Goal: Task Accomplishment & Management: Complete application form

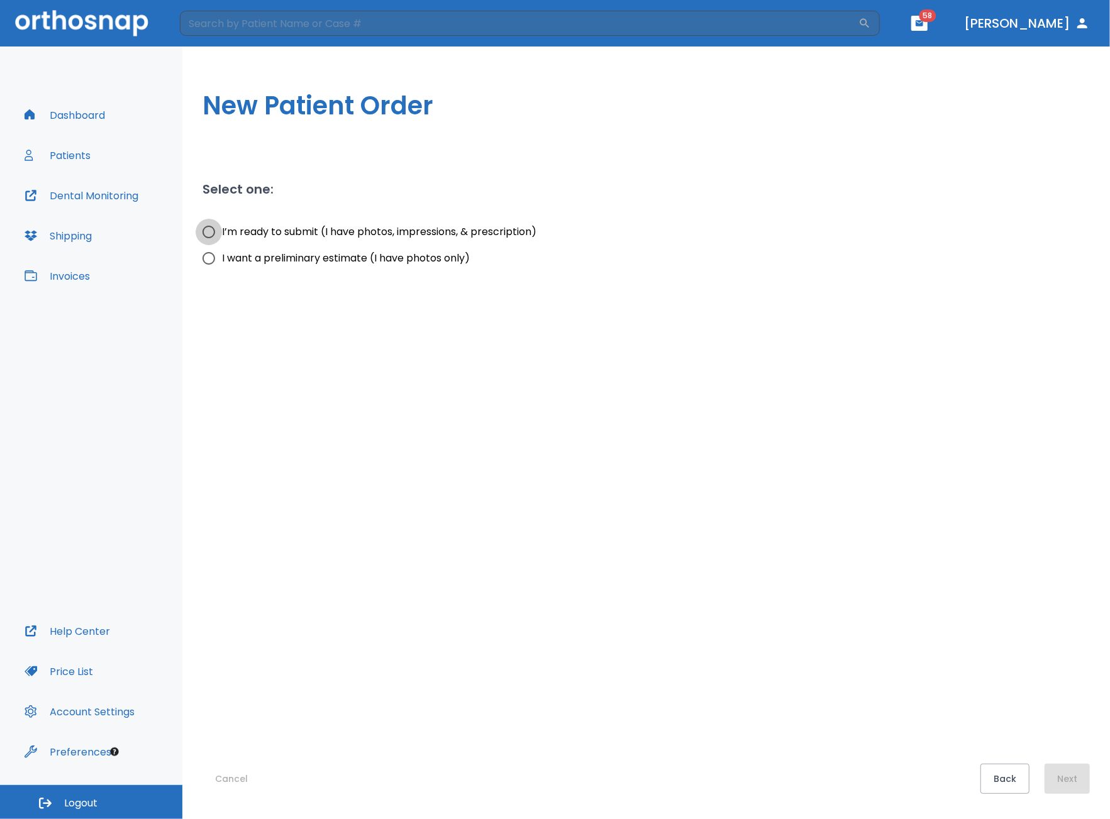
click at [214, 232] on input "I’m ready to submit (I have photos, impressions, & prescription)" at bounding box center [209, 232] width 26 height 26
radio input "true"
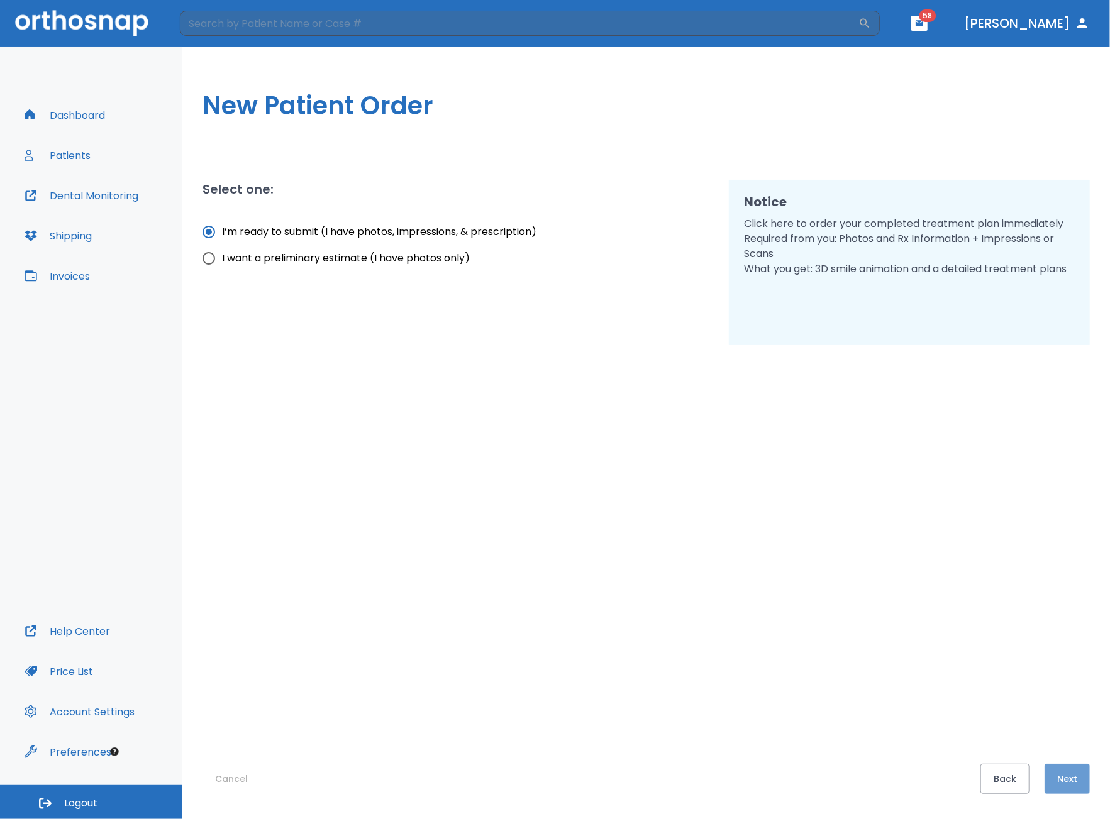
click at [1075, 785] on button "Next" at bounding box center [1066, 779] width 45 height 30
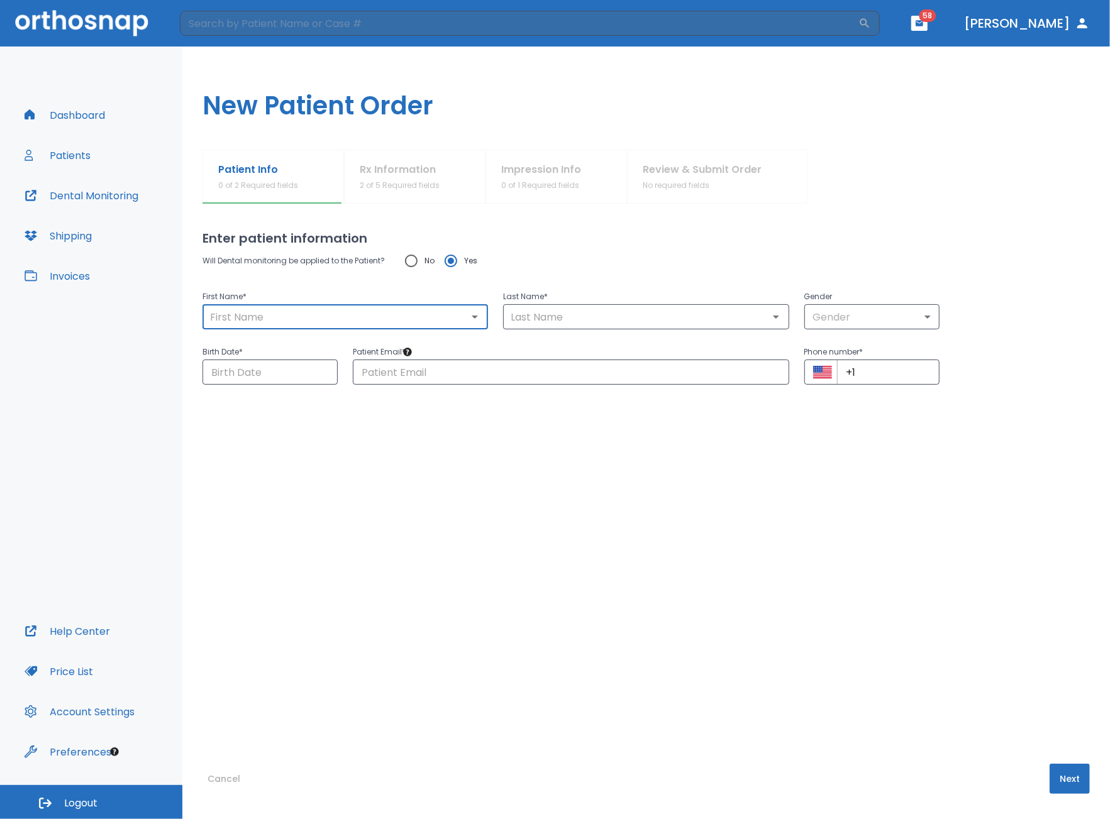
click at [433, 309] on input "text" at bounding box center [345, 317] width 278 height 18
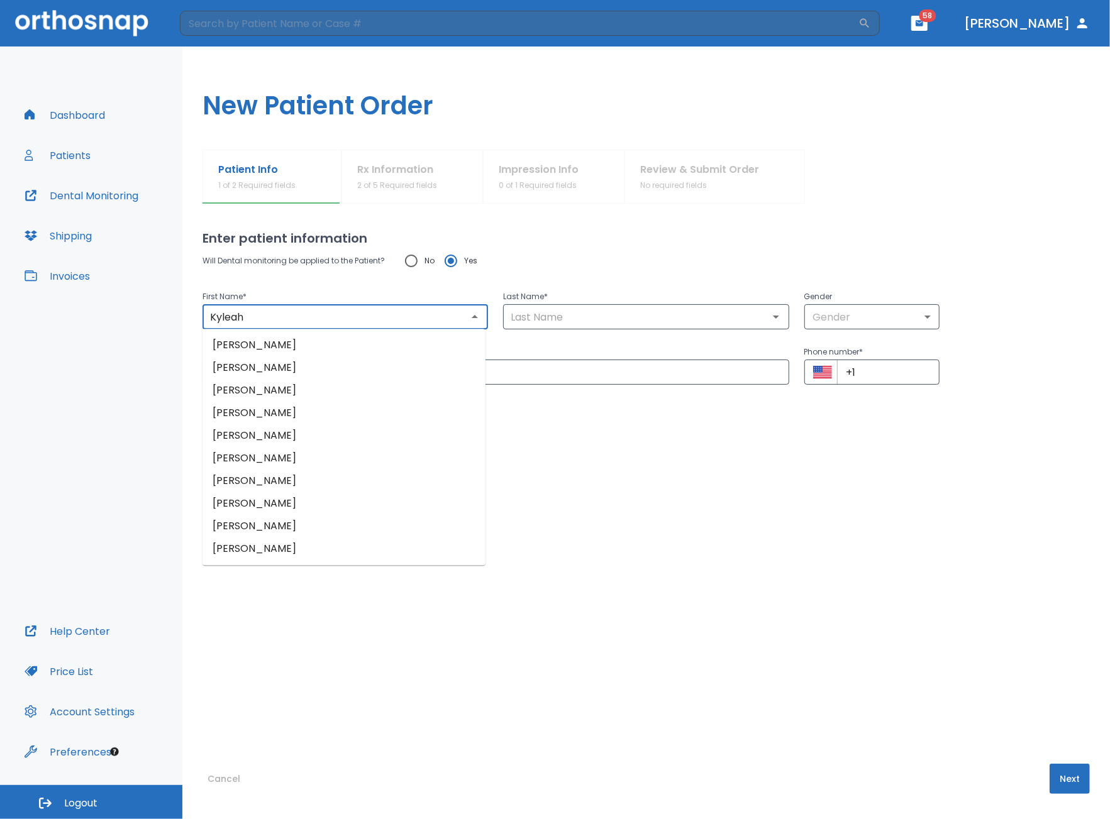
type input "Kyleah"
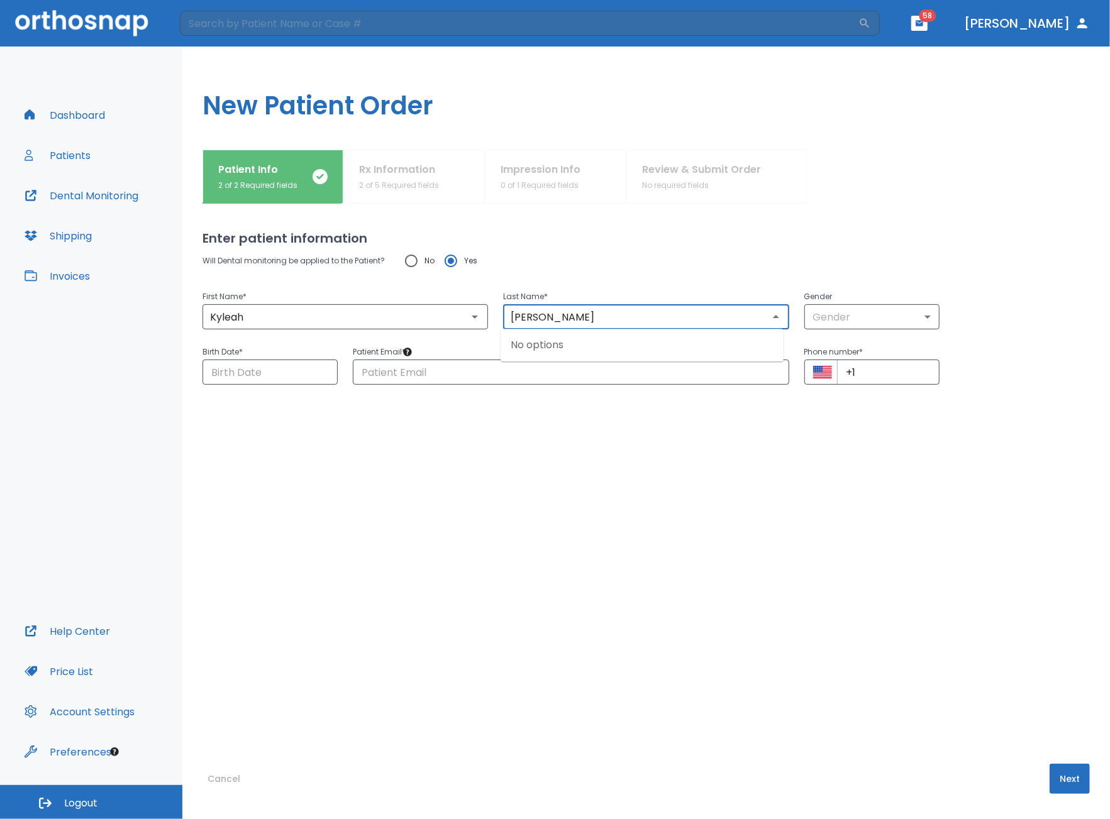
type input "[PERSON_NAME]"
click at [450, 376] on input "text" at bounding box center [571, 372] width 436 height 25
paste input "[EMAIL_ADDRESS][DOMAIN_NAME]"
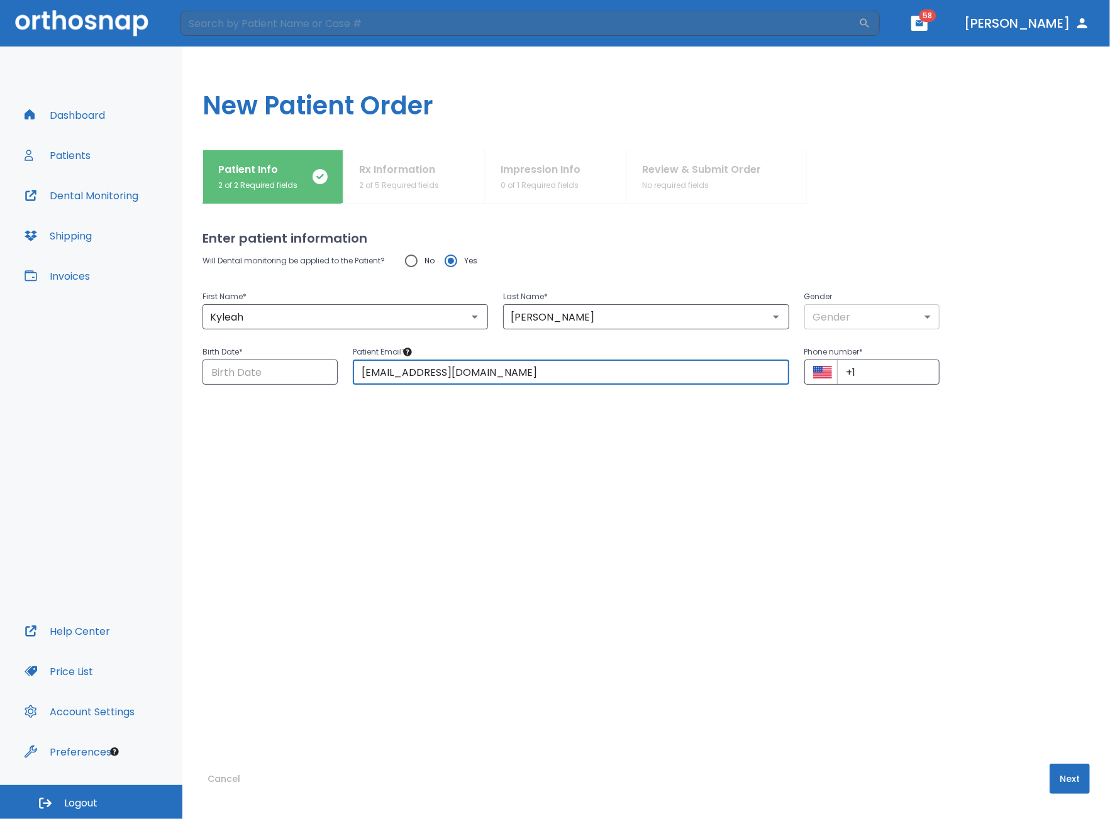
type input "[EMAIL_ADDRESS][DOMAIN_NAME]"
click at [870, 313] on body "​ 58 [PERSON_NAME] Dashboard Patients Dental Monitoring Shipping Invoices Help …" at bounding box center [555, 409] width 1110 height 819
click at [848, 393] on li "[DEMOGRAPHIC_DATA]" at bounding box center [868, 390] width 139 height 23
type input "0"
click at [287, 365] on input "Choose date" at bounding box center [269, 372] width 135 height 25
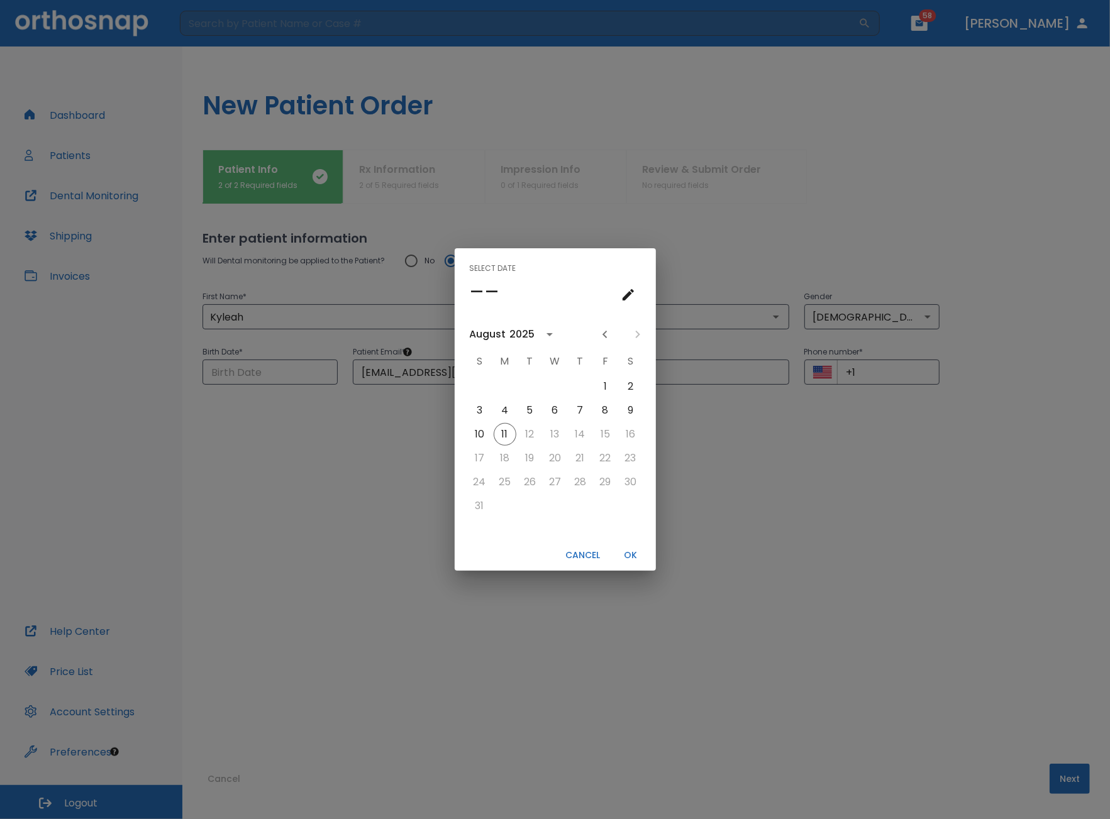
click at [503, 293] on div "––" at bounding box center [555, 292] width 171 height 26
click at [626, 294] on icon "calendar view is open, go to text input view" at bounding box center [628, 294] width 15 height 15
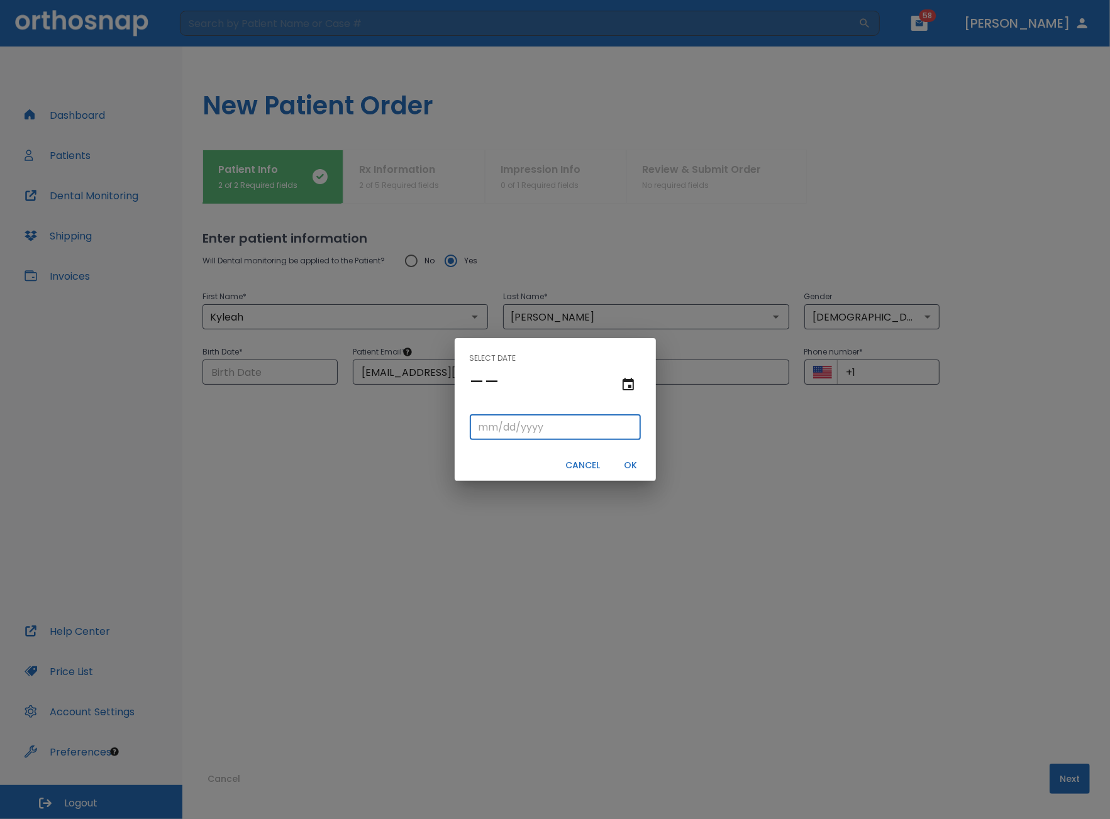
click at [482, 435] on input "tel" at bounding box center [555, 427] width 171 height 25
type input "08/13/"
type input "08/13/0001"
type input "08/13/1"
type input "08/13/0019"
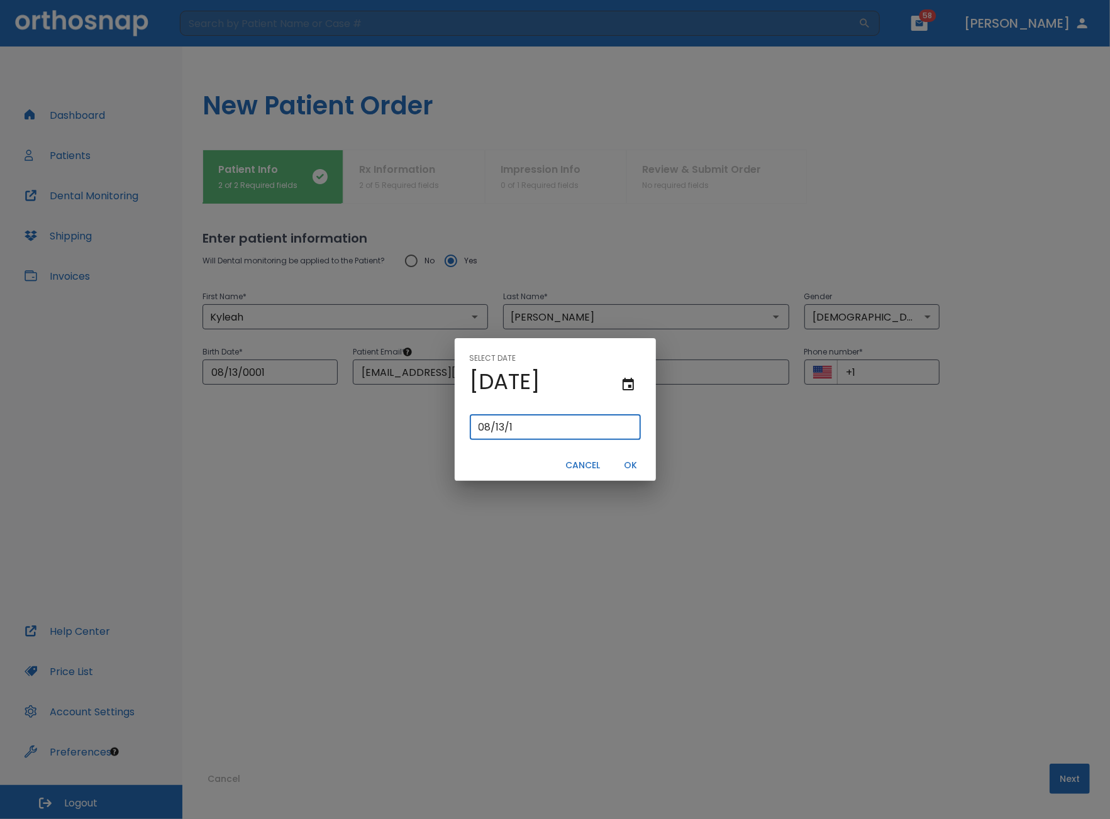
type input "[DATE]"
type input "08/13/0199"
type input "08/13/199"
type input "[DATE]"
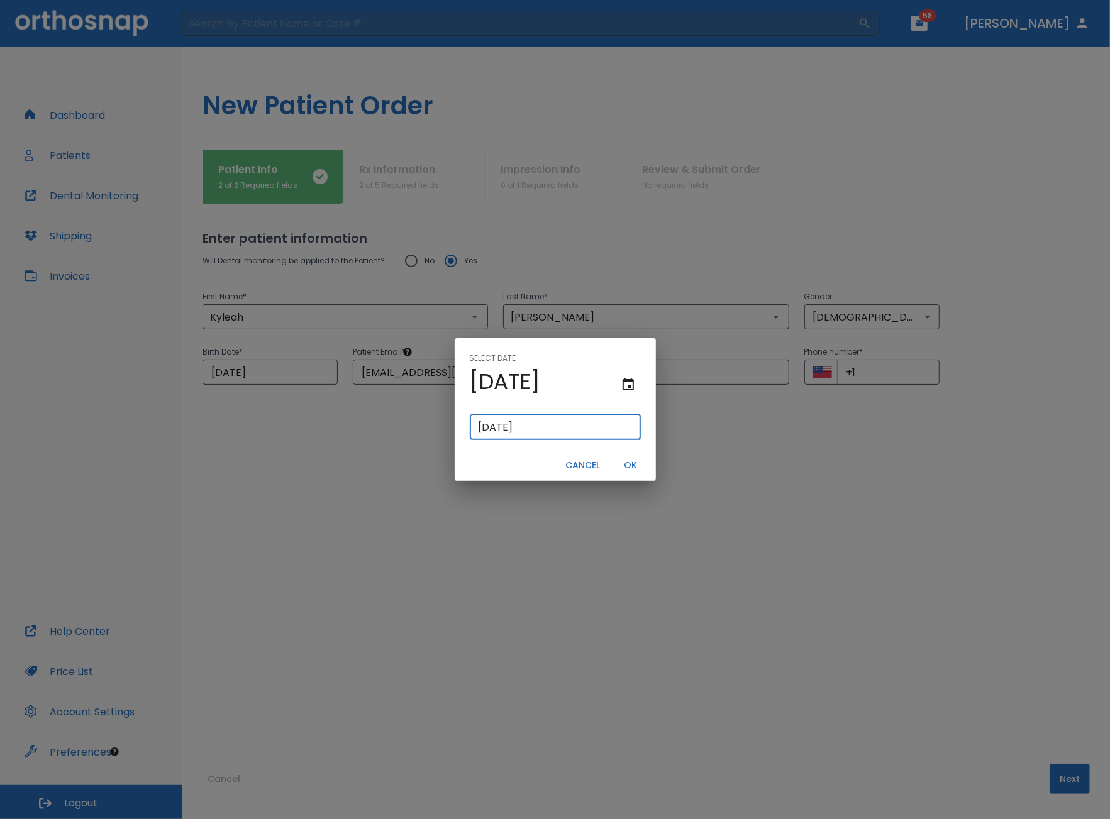
click at [624, 466] on button "OK" at bounding box center [631, 465] width 40 height 21
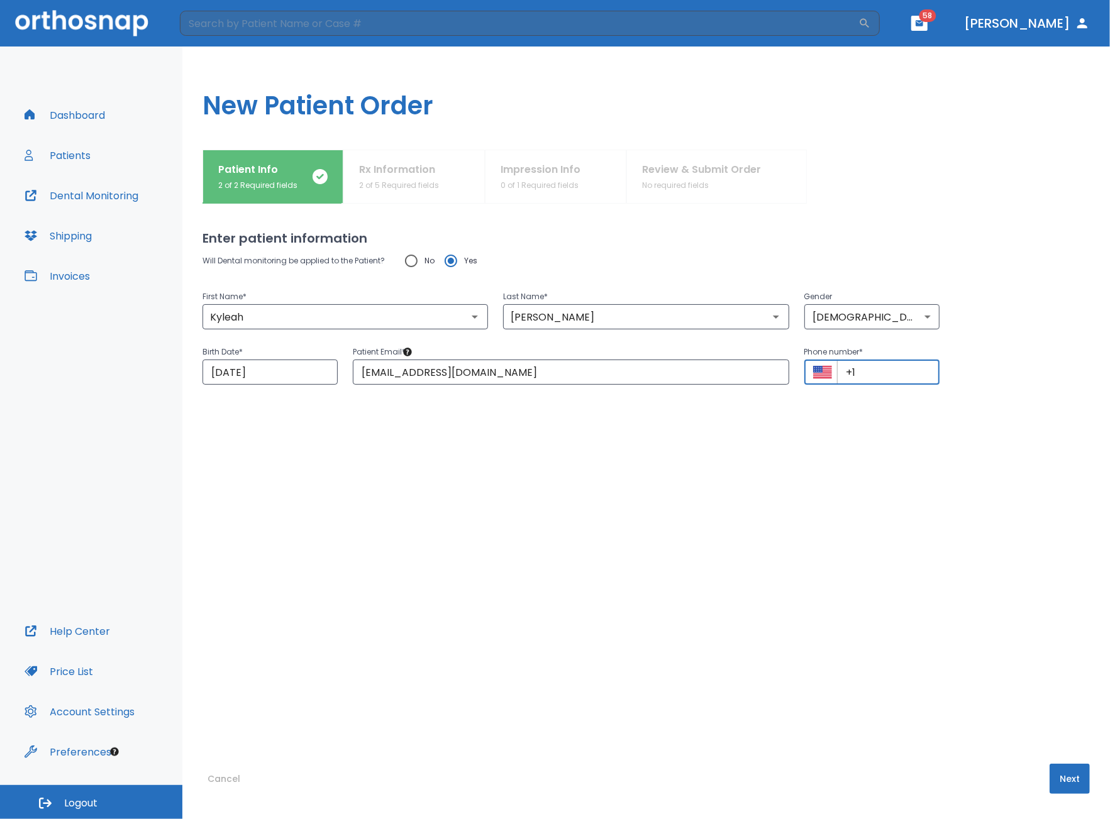
click at [880, 373] on input "+1" at bounding box center [888, 372] width 102 height 25
paste input "[PHONE_NUMBER]"
type input "[PHONE_NUMBER]"
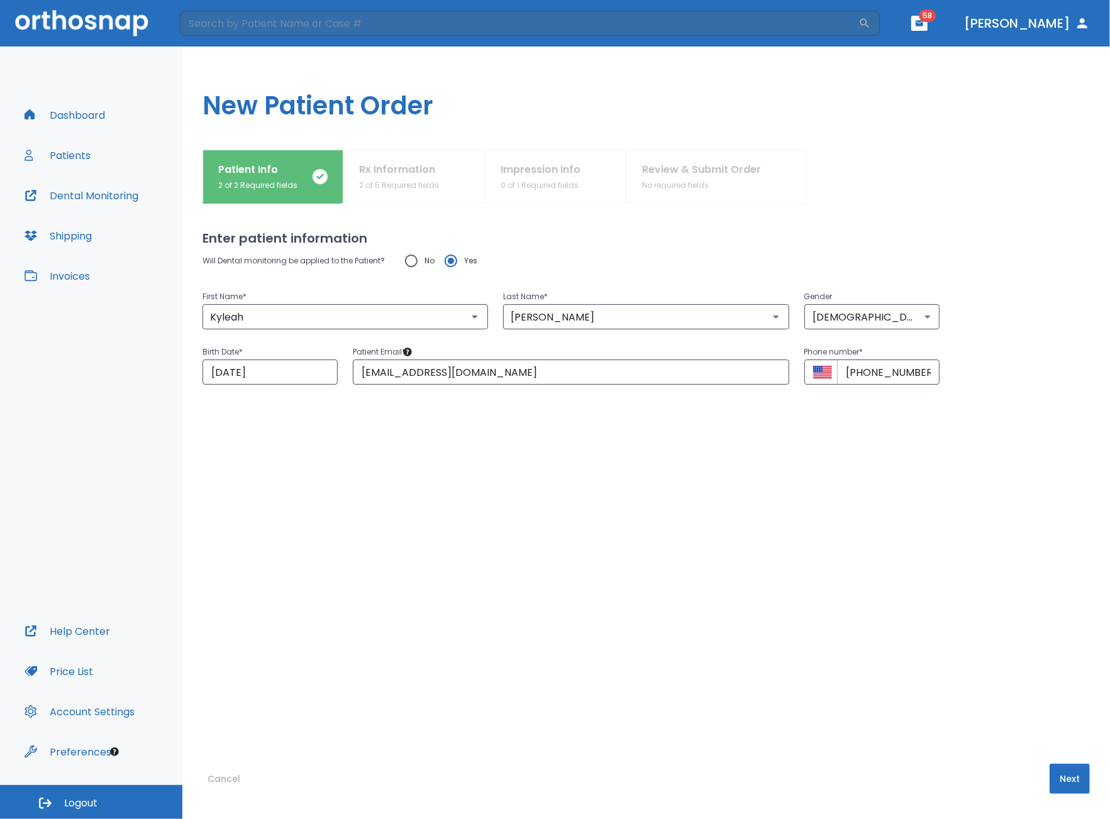
click at [918, 511] on div "Will Dental monitoring be applied to the Patient? No Yes First Name * [PERSON_N…" at bounding box center [645, 481] width 887 height 466
click at [1056, 768] on button "Next" at bounding box center [1069, 779] width 40 height 30
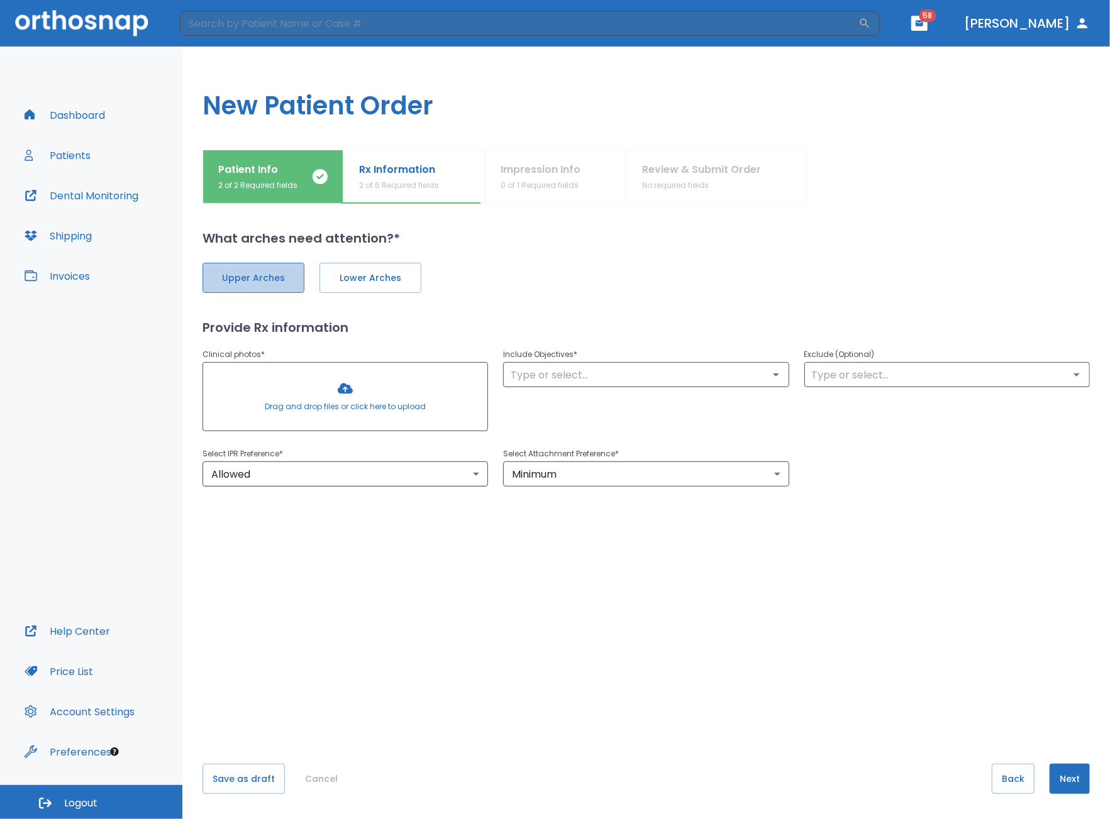
click at [275, 276] on span "Upper Arches" at bounding box center [253, 278] width 75 height 13
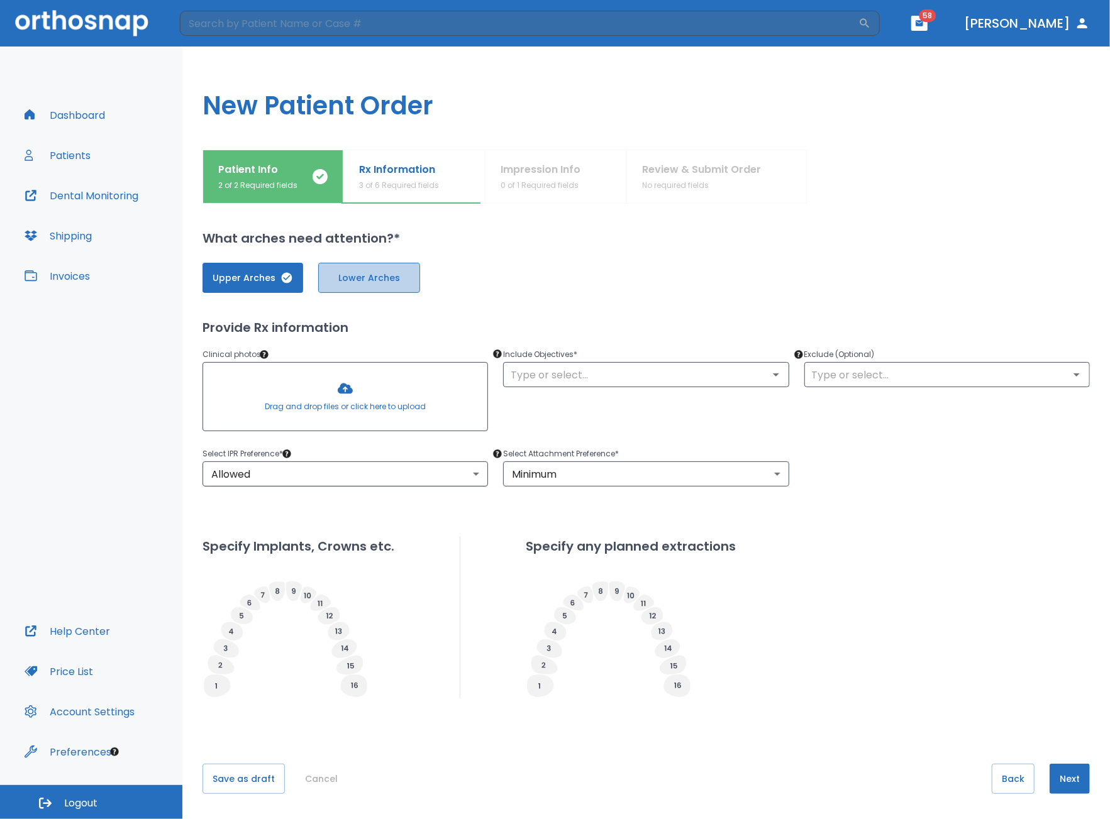
click at [347, 279] on span "Lower Arches" at bounding box center [368, 278] width 75 height 13
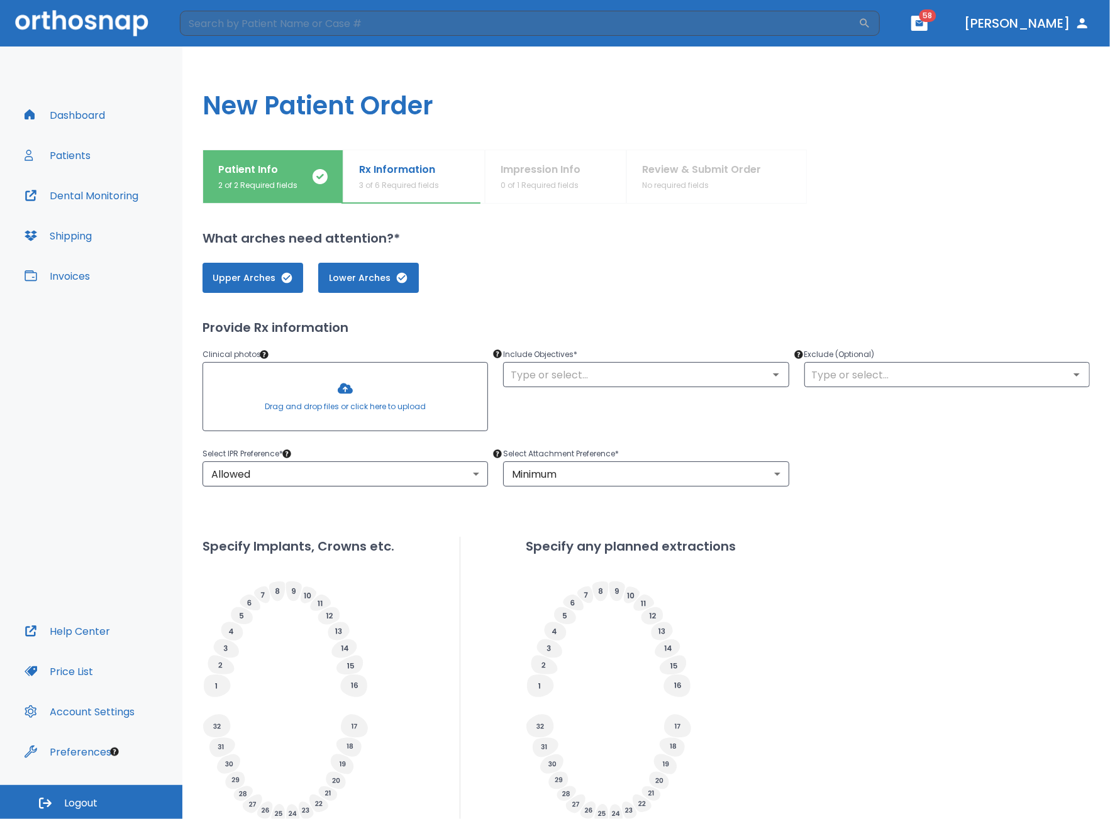
click at [376, 404] on div at bounding box center [345, 397] width 284 height 68
click at [344, 396] on div at bounding box center [345, 397] width 284 height 68
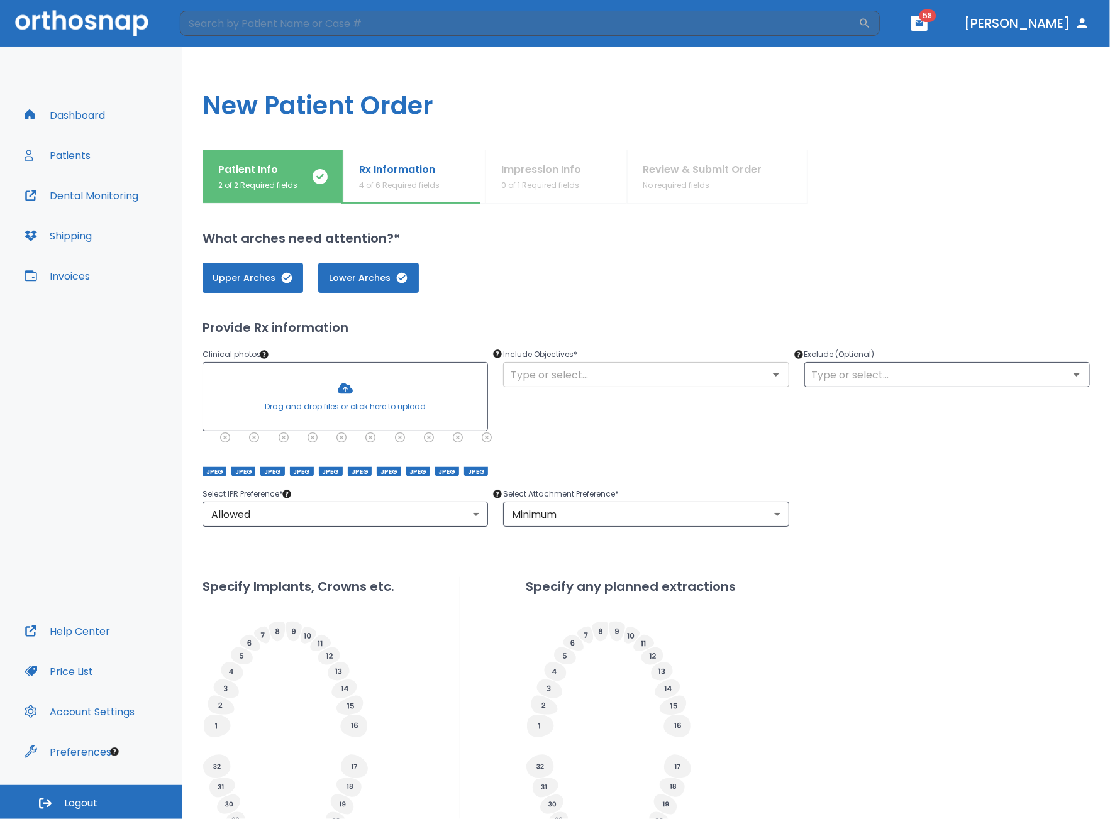
click at [591, 379] on input "text" at bounding box center [646, 375] width 278 height 18
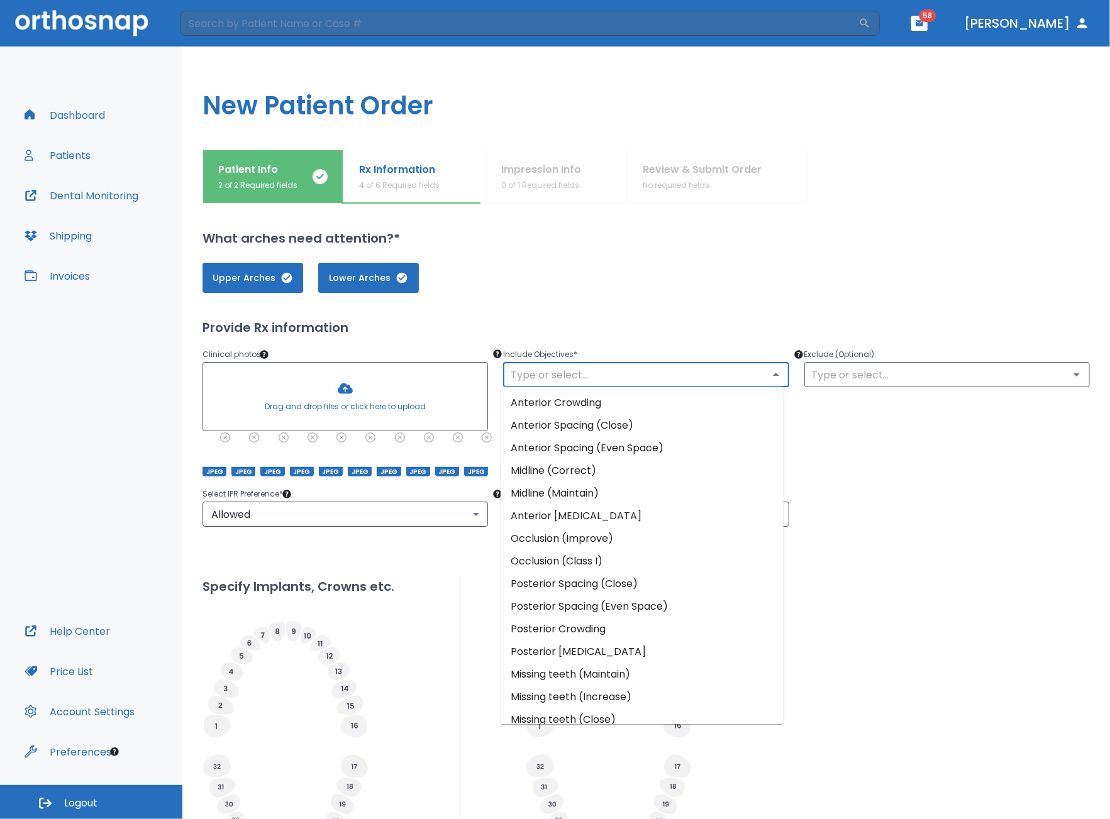
click at [577, 432] on li "Anterior Spacing (Close)" at bounding box center [642, 425] width 283 height 23
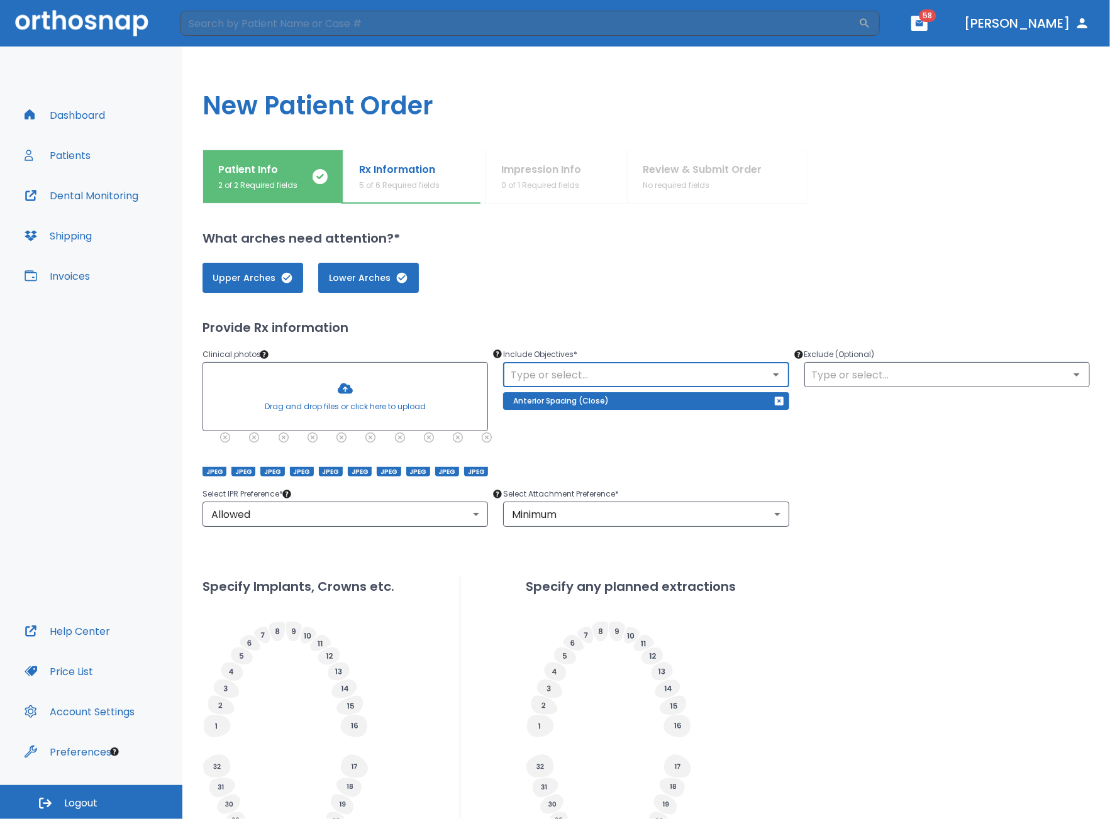
scroll to position [152, 0]
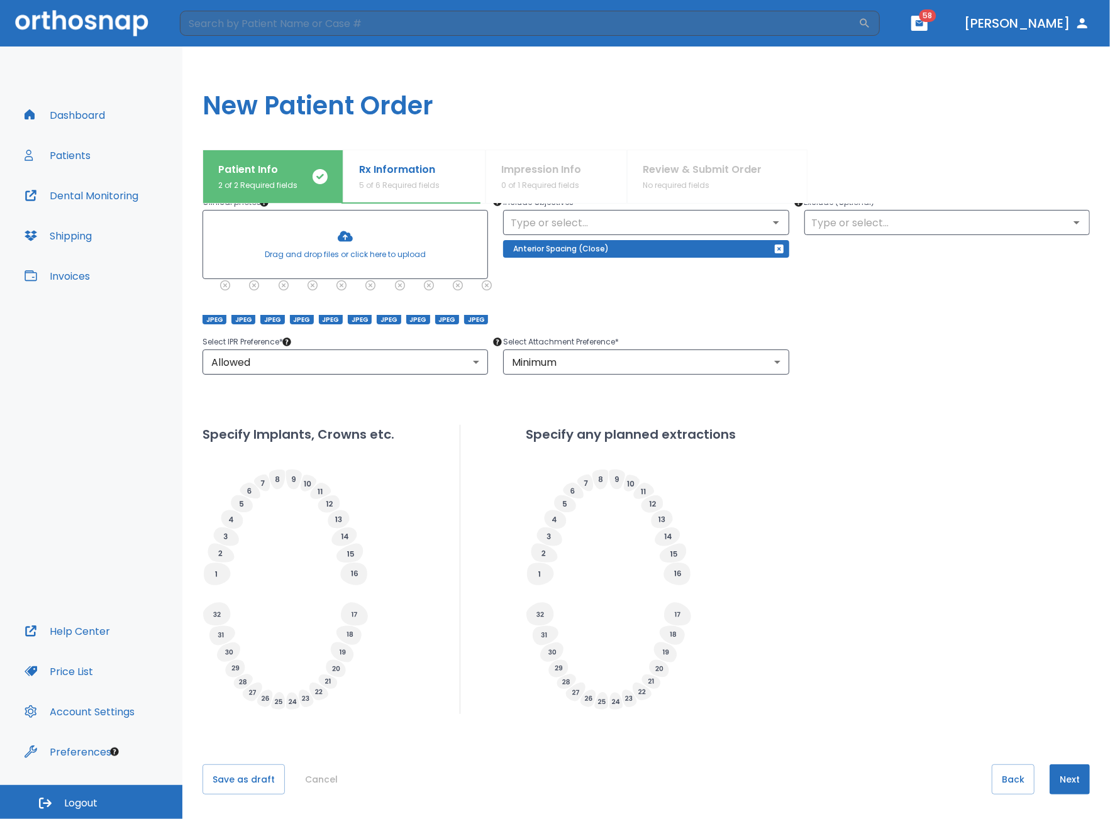
click at [844, 641] on div "Specify Implants, Crowns etc. Specify any planned extractions" at bounding box center [645, 569] width 887 height 289
click at [1065, 780] on button "Next" at bounding box center [1069, 780] width 40 height 30
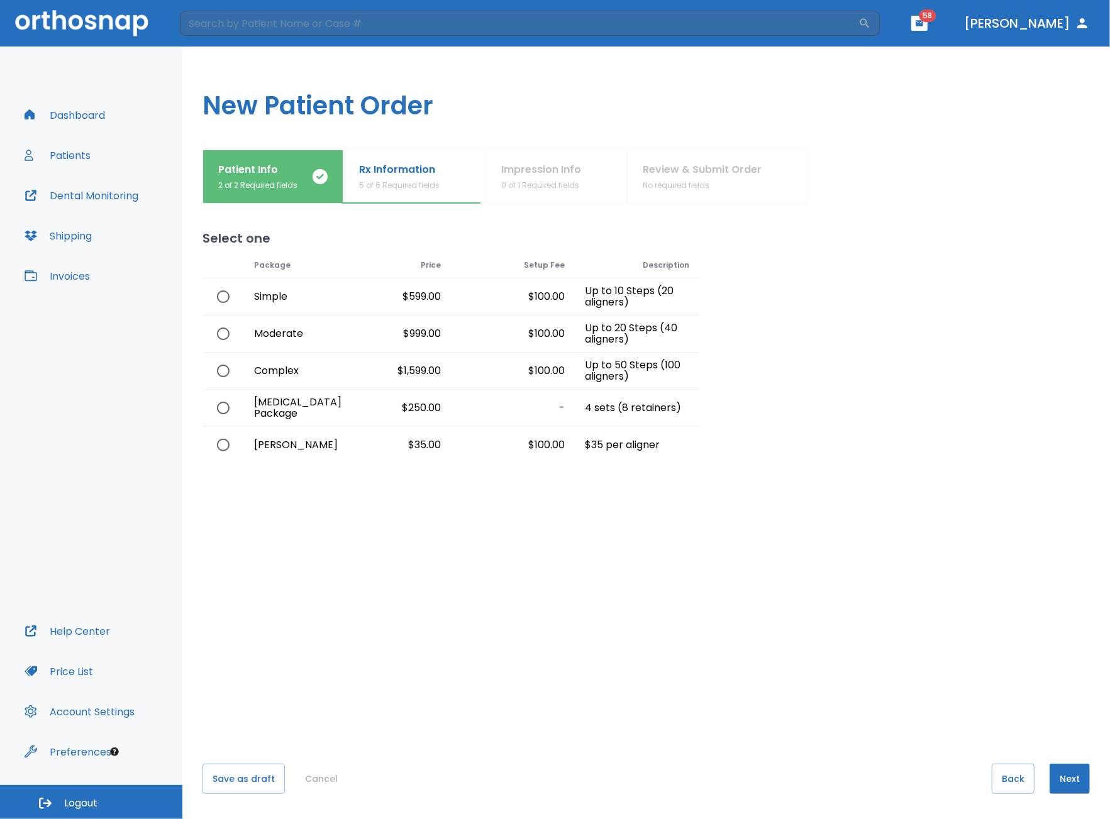
click at [240, 373] on div at bounding box center [222, 371] width 41 height 36
click at [223, 372] on input "radio" at bounding box center [223, 371] width 26 height 26
radio input "true"
click at [1072, 785] on button "Next" at bounding box center [1069, 779] width 40 height 30
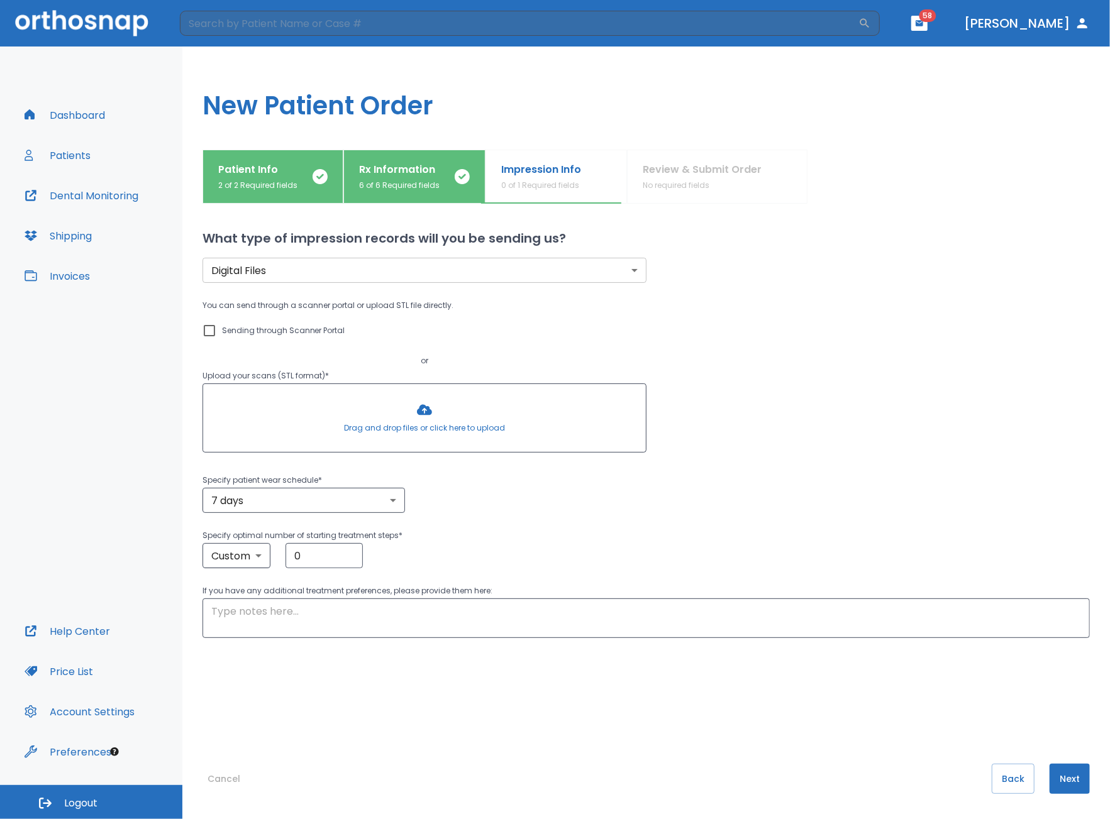
click at [397, 431] on div at bounding box center [424, 418] width 443 height 68
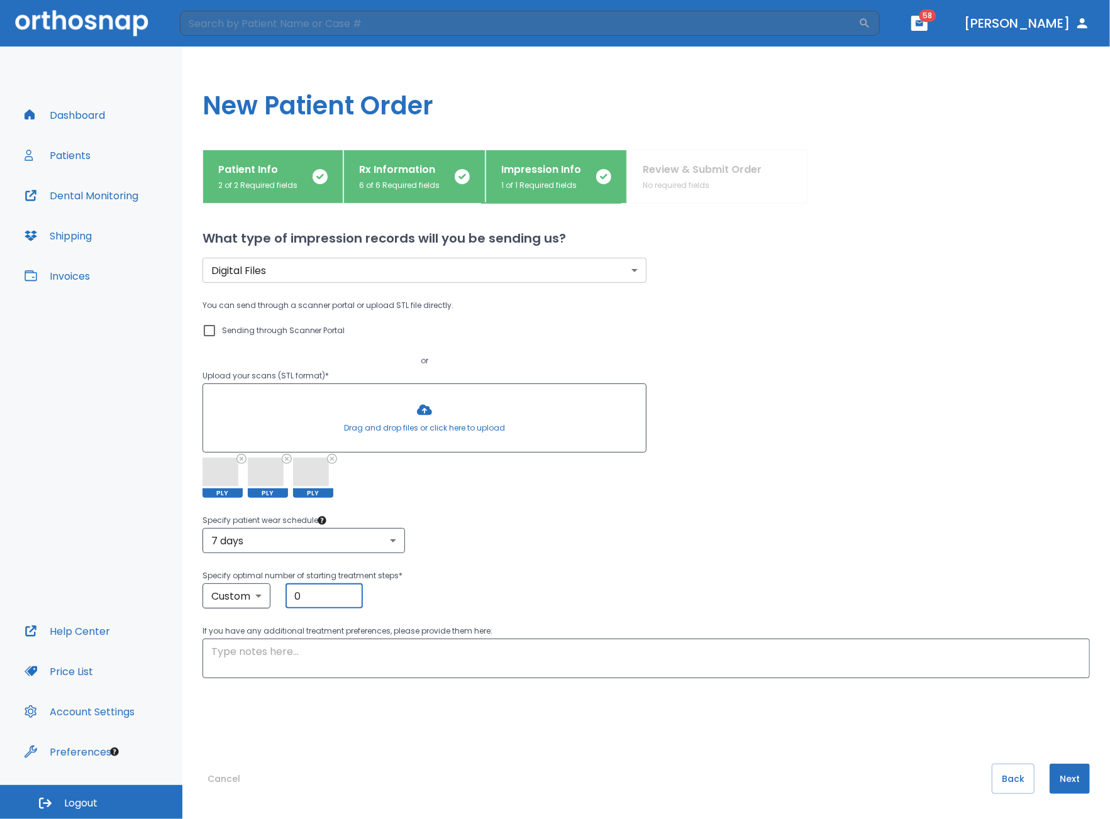
click at [312, 598] on input "0" at bounding box center [323, 596] width 77 height 25
type input "10"
click at [516, 587] on div "Custom custom ​ 10 ​" at bounding box center [645, 596] width 887 height 25
click at [1060, 779] on button "Next" at bounding box center [1069, 779] width 40 height 30
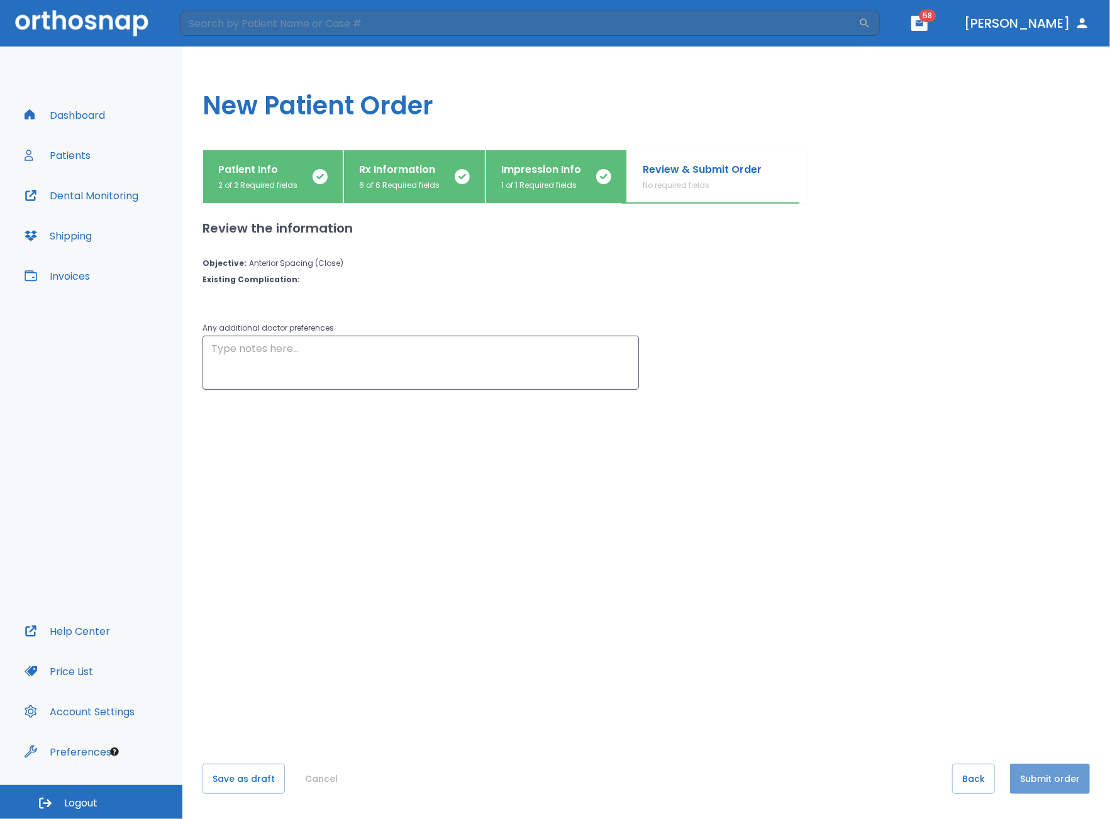
click at [1060, 779] on button "Submit order" at bounding box center [1050, 779] width 80 height 30
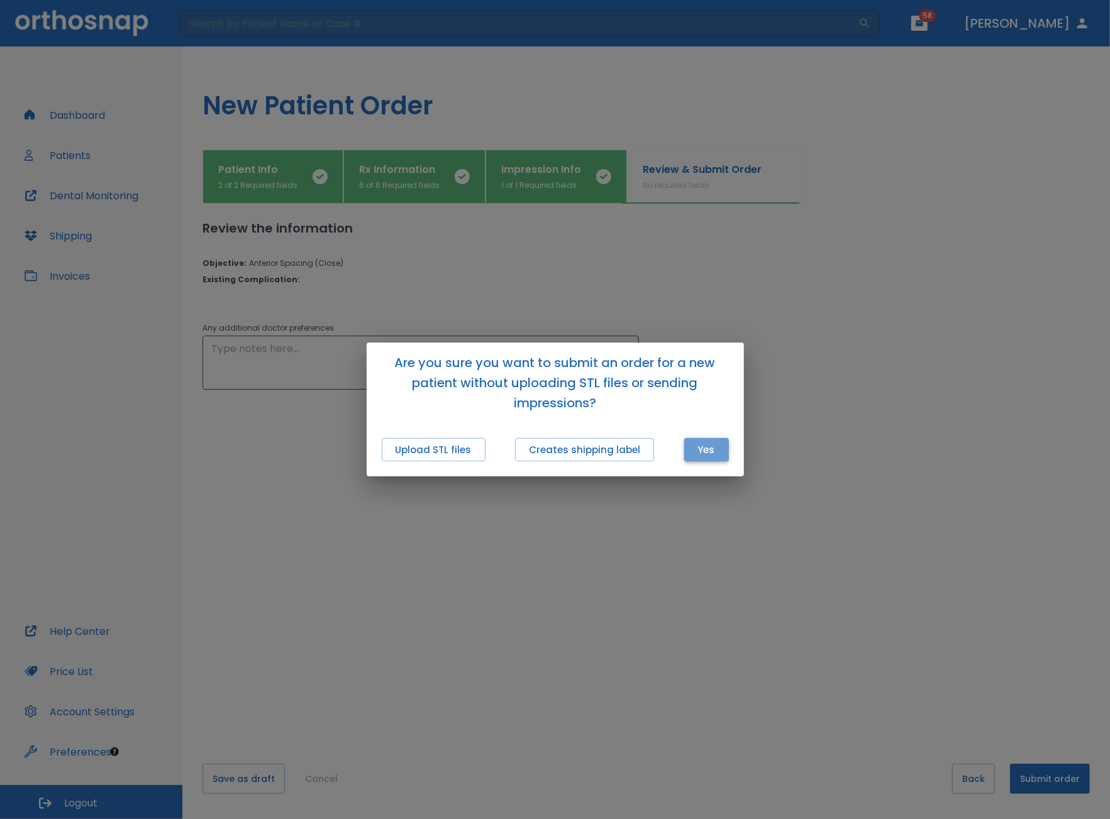
click at [697, 450] on button "Yes" at bounding box center [706, 449] width 45 height 23
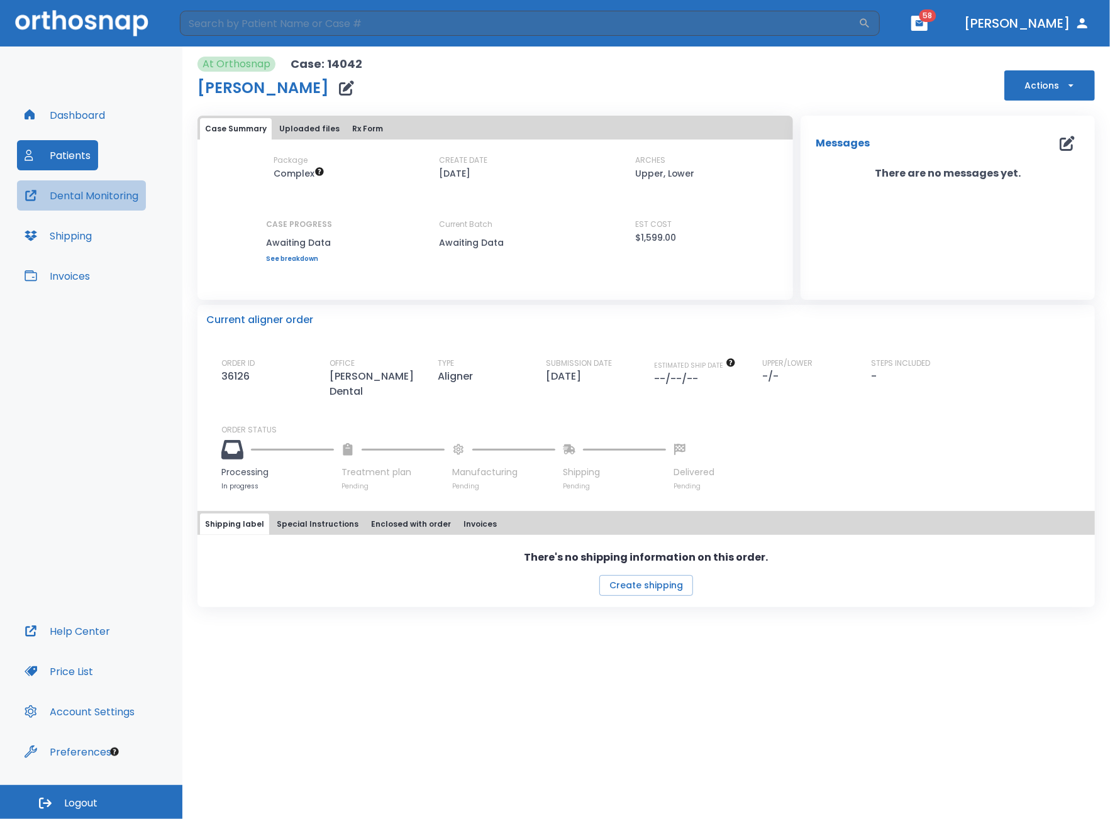
click at [92, 198] on button "Dental Monitoring" at bounding box center [81, 195] width 129 height 30
click at [72, 162] on button "Patients" at bounding box center [57, 155] width 81 height 30
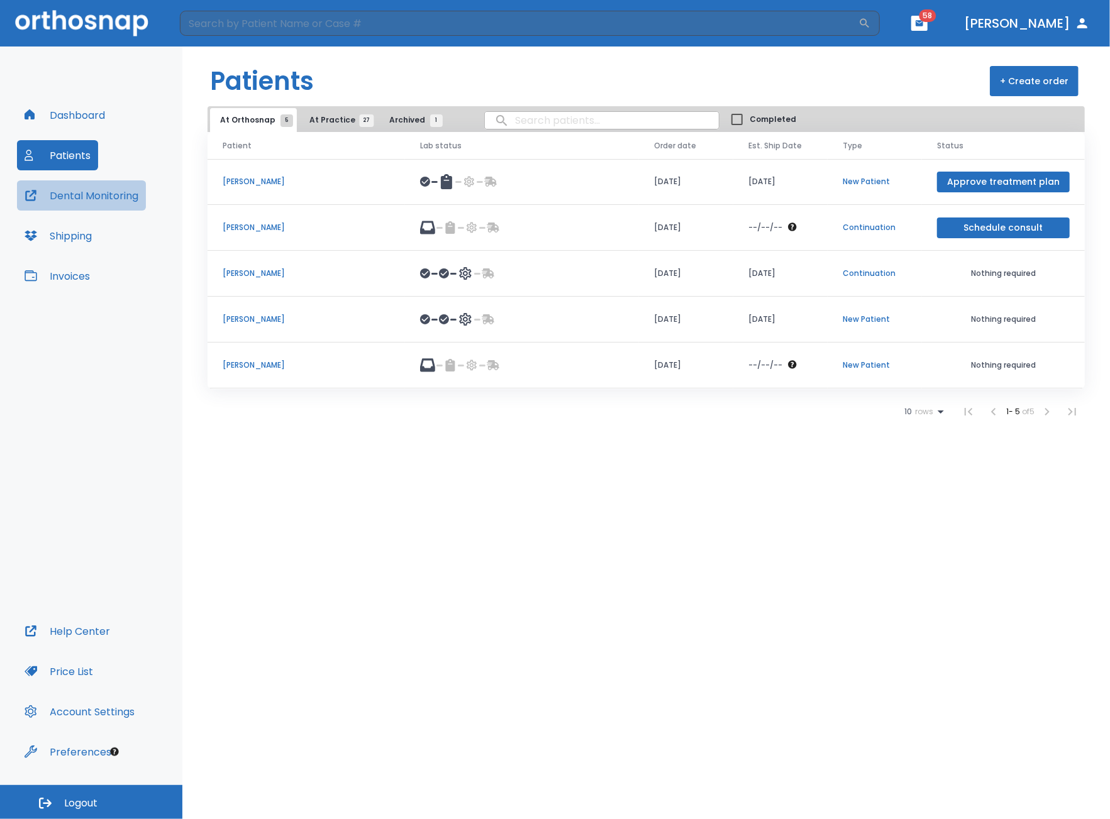
click at [86, 201] on button "Dental Monitoring" at bounding box center [81, 195] width 129 height 30
click at [89, 108] on button "Dashboard" at bounding box center [65, 115] width 96 height 30
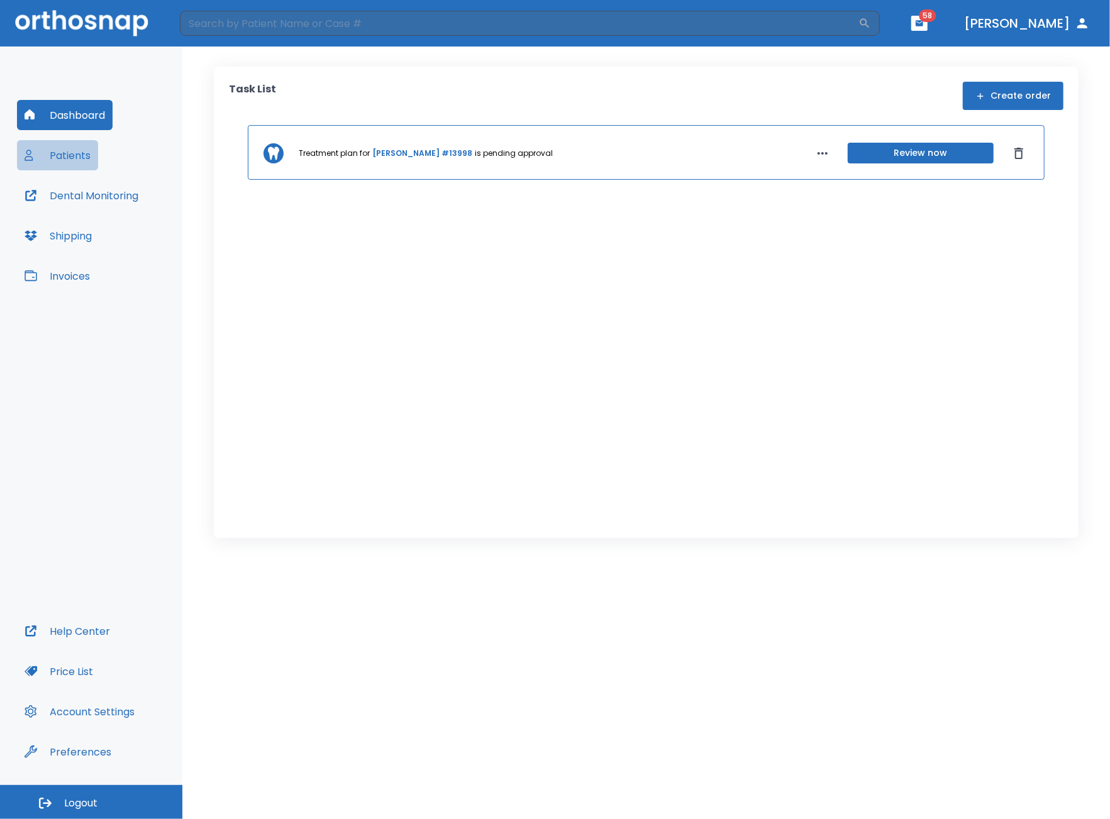
click at [57, 169] on button "Patients" at bounding box center [57, 155] width 81 height 30
